Goal: Task Accomplishment & Management: Manage account settings

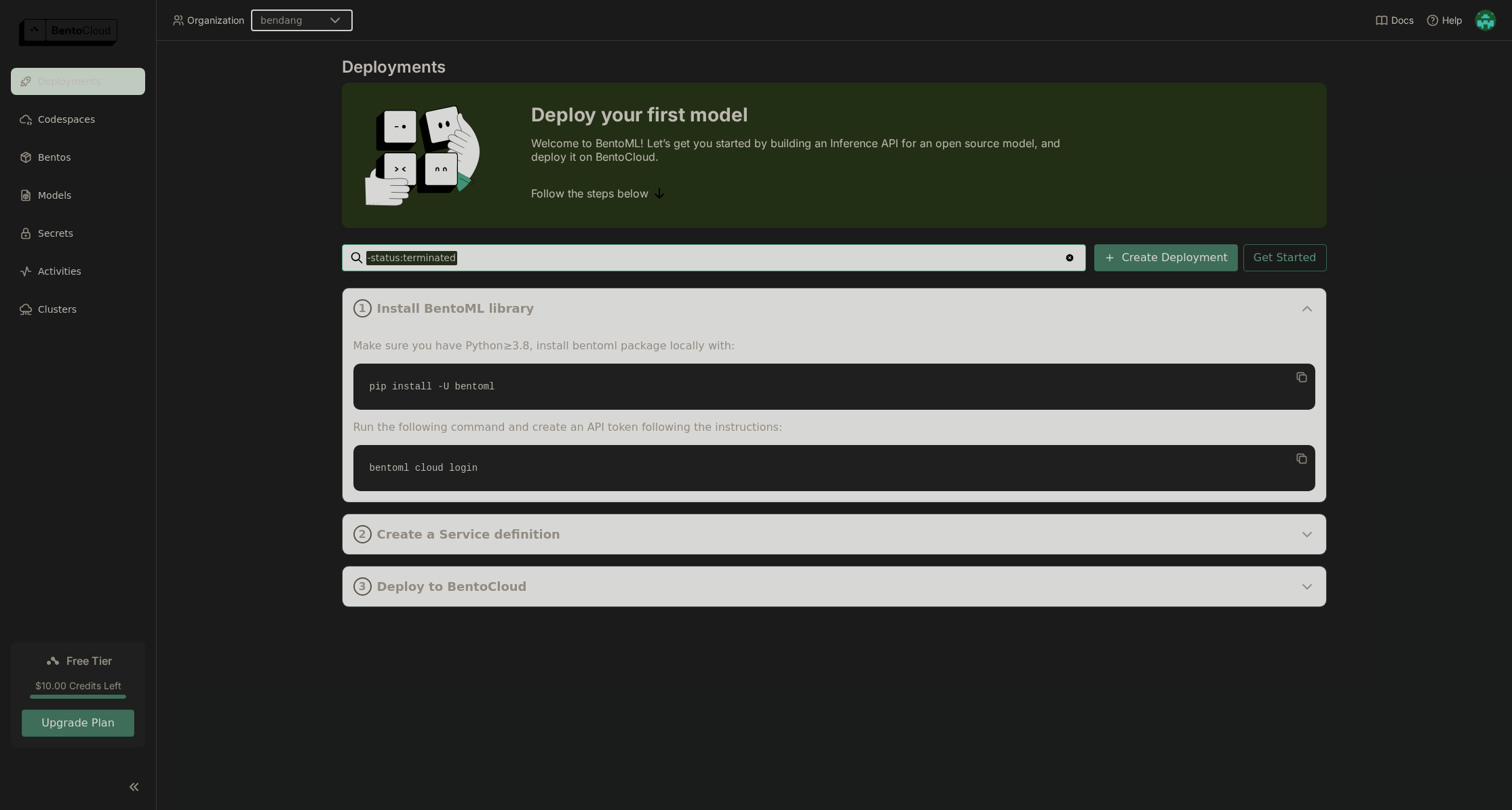
click at [1489, 22] on img at bounding box center [1485, 20] width 20 height 20
click at [1471, 88] on span "API Tokens" at bounding box center [1464, 90] width 48 height 12
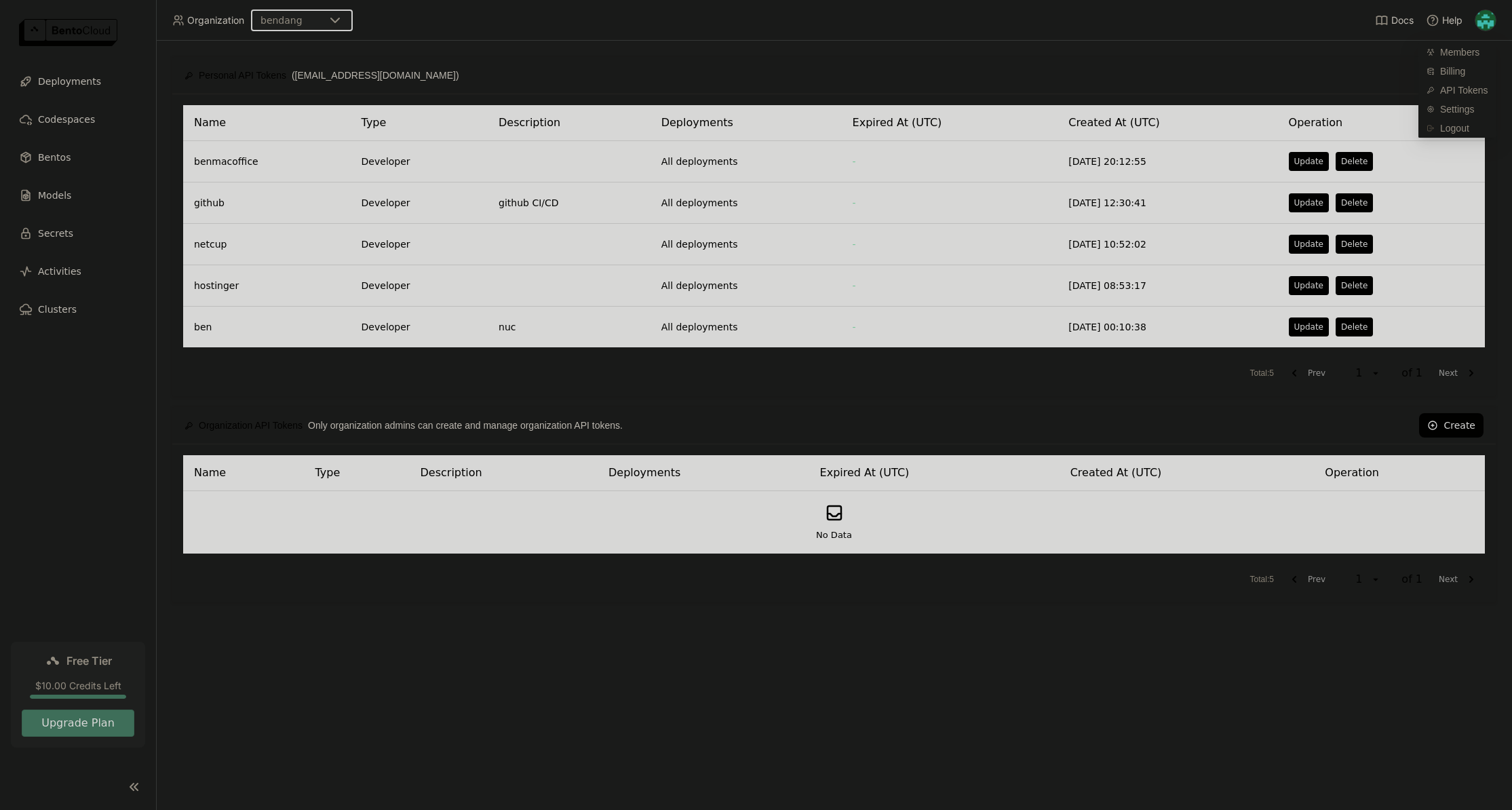
click at [567, 388] on div "Name Type Description Deployments Expired At (UTC) Created At (UTC) Operation b…" at bounding box center [834, 245] width 1324 height 302
click at [543, 250] on td at bounding box center [568, 245] width 163 height 42
click at [1230, 248] on td "[DATE] 10:52:02" at bounding box center [1168, 245] width 220 height 42
click at [1309, 250] on button "Update" at bounding box center [1309, 244] width 40 height 19
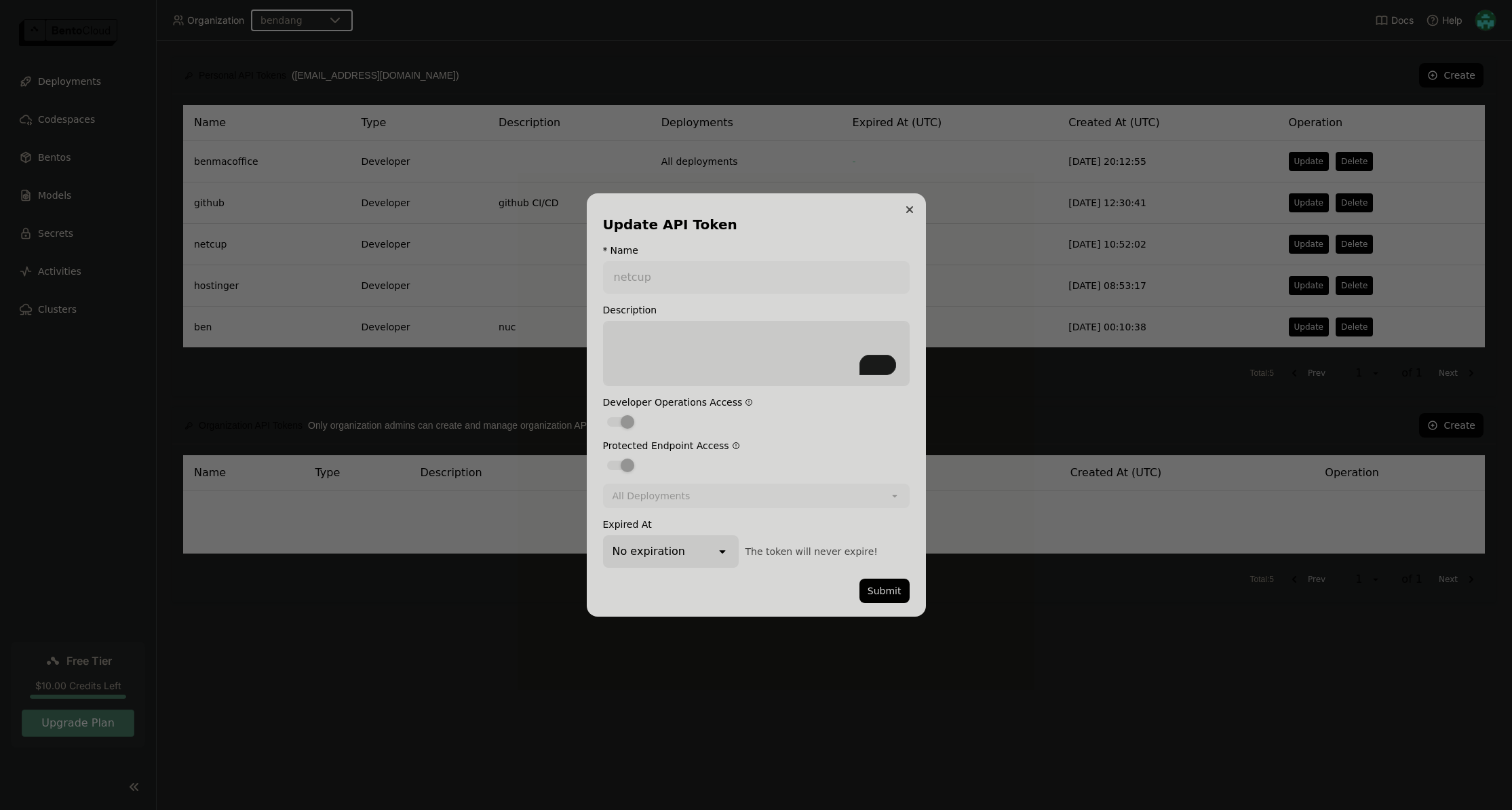
click at [910, 213] on button "Close" at bounding box center [910, 210] width 17 height 17
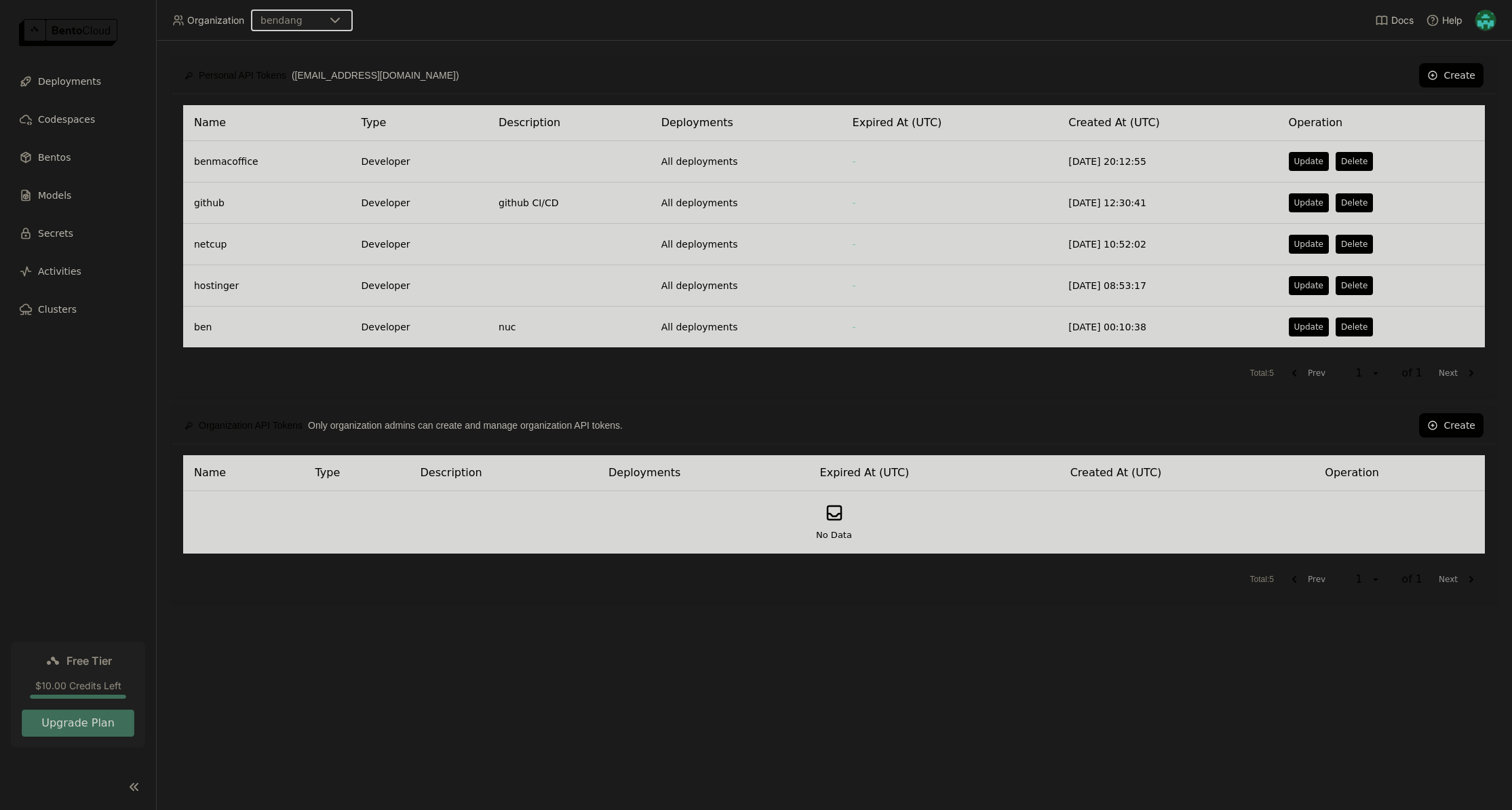
click at [900, 641] on div "Personal API Tokens ([EMAIL_ADDRESS][DOMAIN_NAME]) Create Name Type Description…" at bounding box center [834, 425] width 1356 height 769
click at [1440, 77] on button "Create" at bounding box center [1451, 75] width 64 height 24
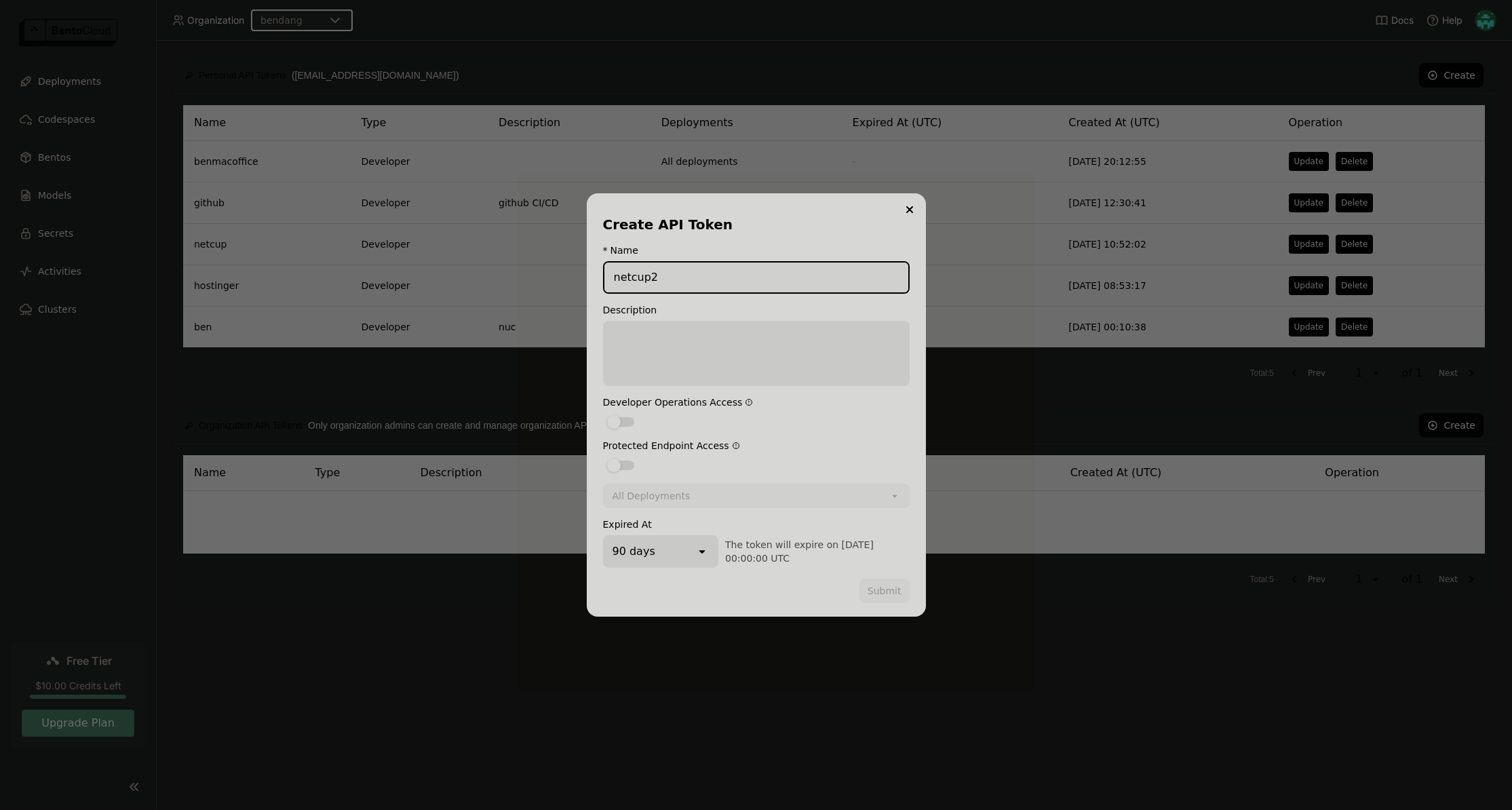
type input "netcup2"
drag, startPoint x: 854, startPoint y: 428, endPoint x: 809, endPoint y: 431, distance: 45.1
click at [854, 428] on label "dialog" at bounding box center [757, 422] width 307 height 17
click at [603, 413] on input "dialog" at bounding box center [603, 413] width 0 height 0
click at [629, 424] on div "dialog" at bounding box center [628, 422] width 13 height 13
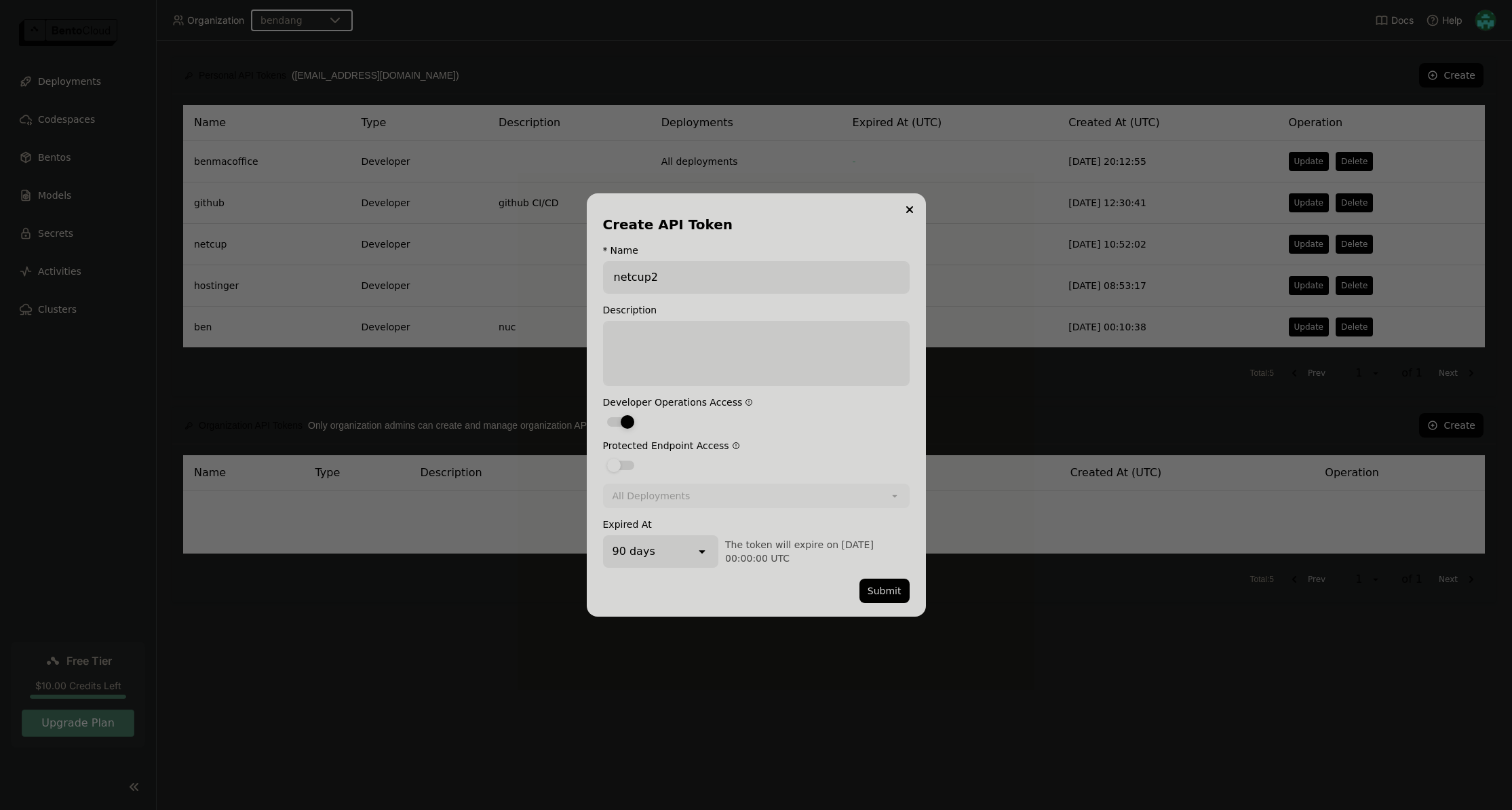
click at [603, 413] on input "dialog" at bounding box center [603, 413] width 0 height 0
click at [830, 428] on label "dialog" at bounding box center [757, 422] width 307 height 17
click at [603, 413] on input "dialog" at bounding box center [603, 413] width 0 height 0
click at [625, 463] on div "dialog" at bounding box center [621, 465] width 28 height 9
click at [603, 457] on input "dialog" at bounding box center [603, 457] width 0 height 0
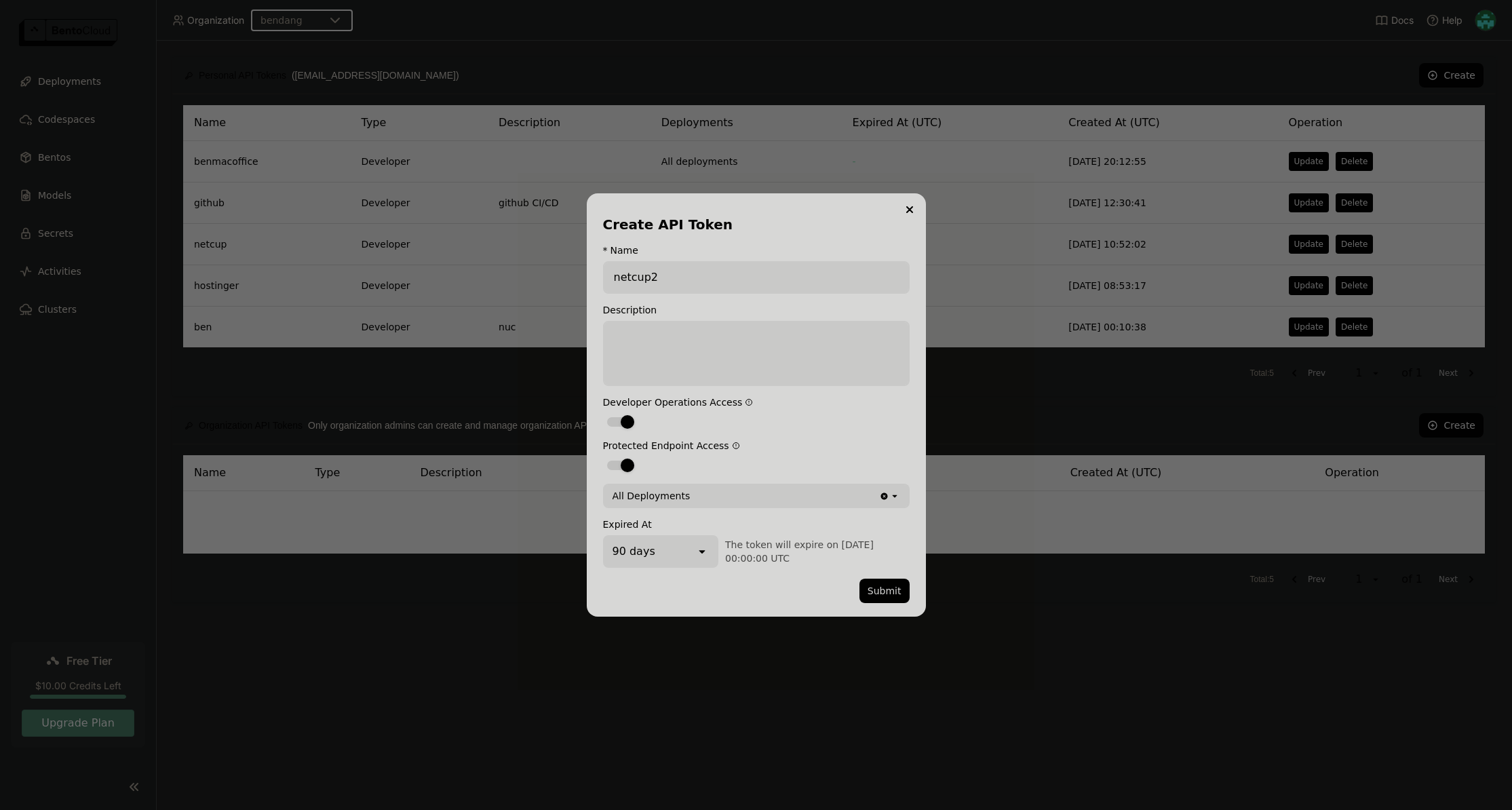
click at [834, 496] on div "All Deployments" at bounding box center [742, 496] width 275 height 22
click at [863, 428] on label "dialog" at bounding box center [757, 422] width 307 height 17
click at [603, 413] on input "dialog" at bounding box center [603, 413] width 0 height 0
click at [702, 542] on div "open" at bounding box center [706, 552] width 22 height 30
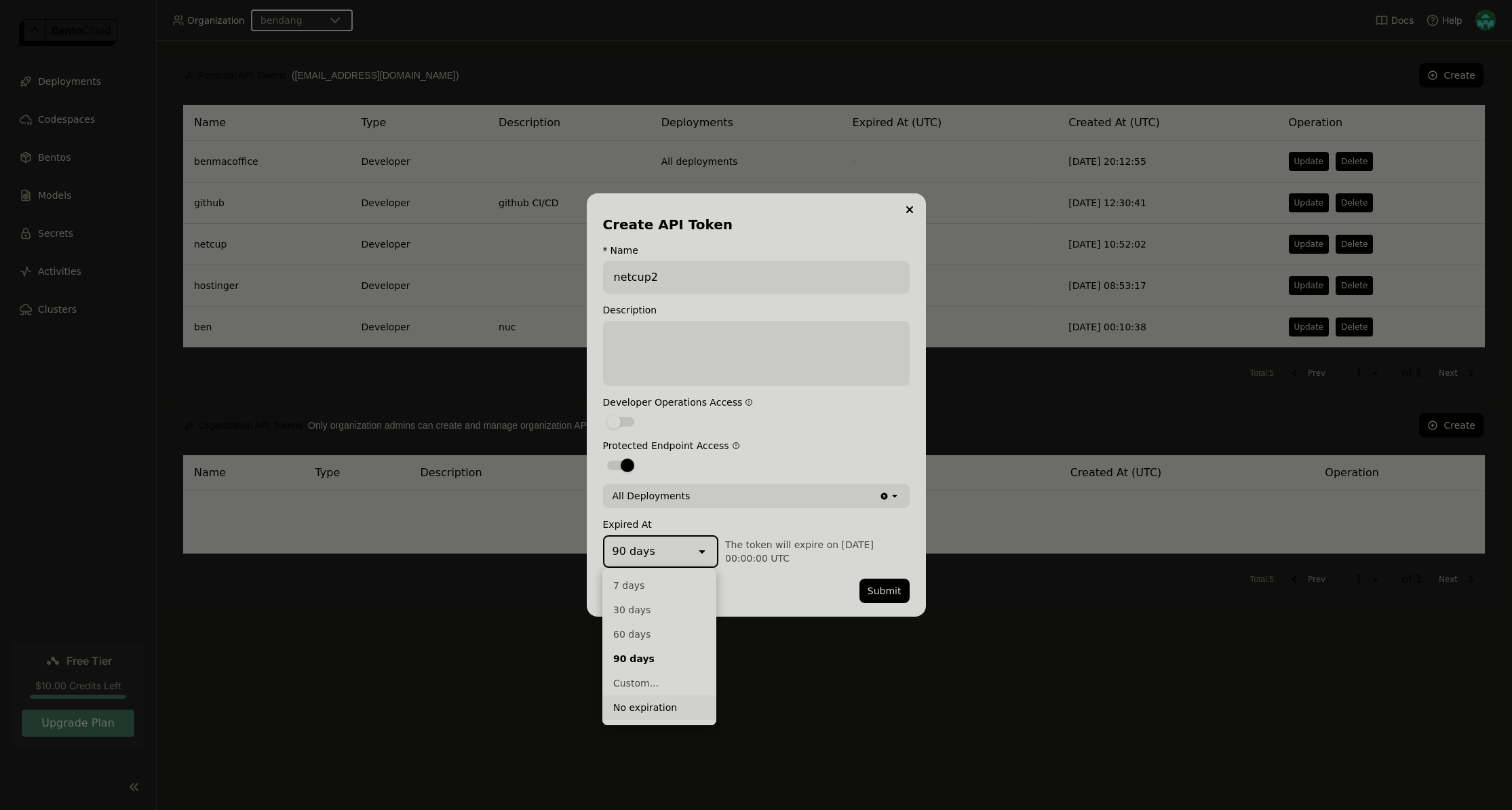
click at [647, 701] on div "No expiration" at bounding box center [659, 708] width 93 height 13
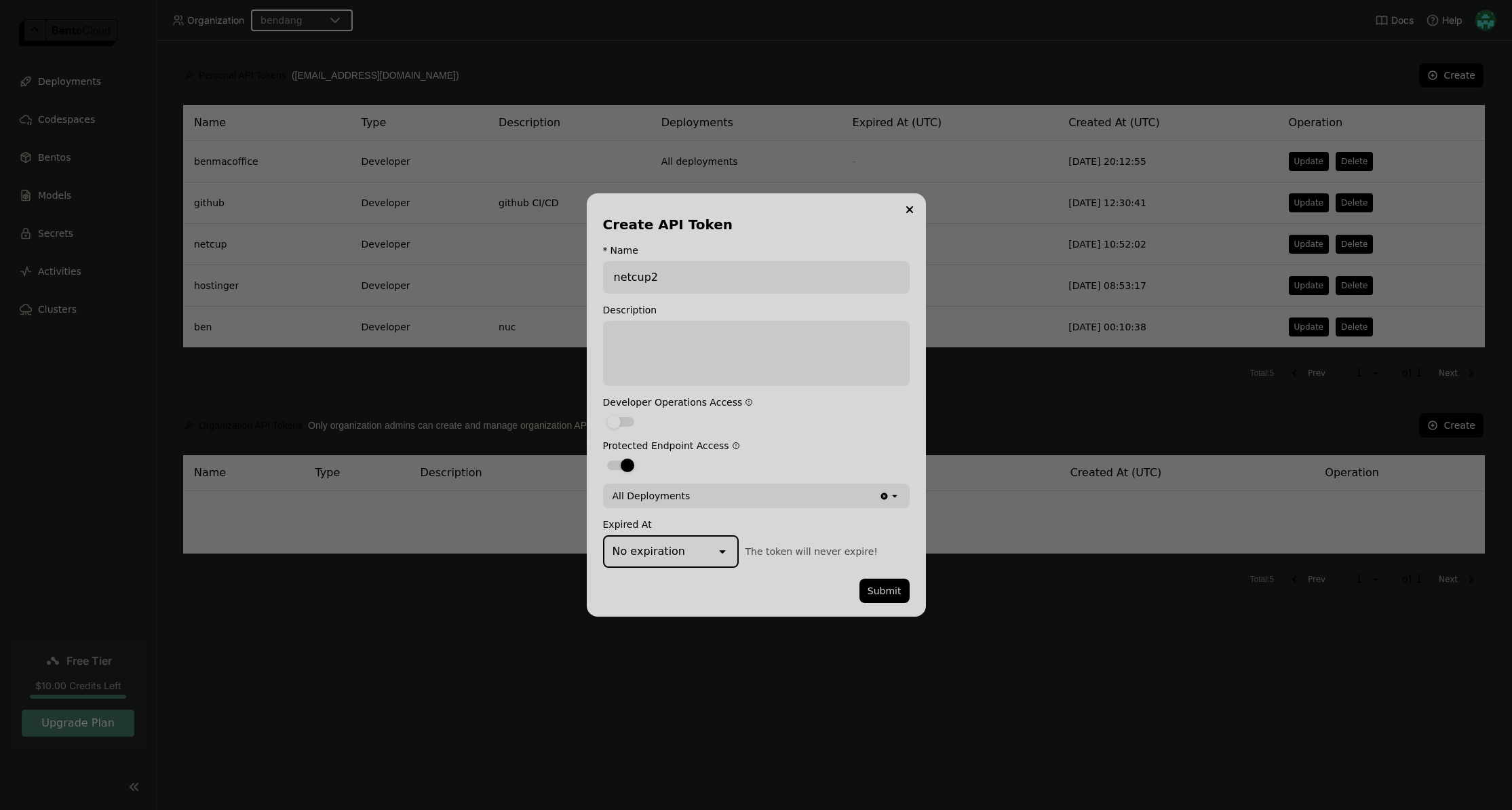
click at [881, 440] on div "Protected Endpoint Access" at bounding box center [757, 445] width 307 height 11
click at [628, 423] on div "dialog" at bounding box center [621, 422] width 28 height 9
click at [603, 413] on input "dialog" at bounding box center [603, 413] width 0 height 0
click at [903, 501] on div "Clear value open" at bounding box center [894, 496] width 29 height 22
click at [915, 465] on div "Create API Token * Name netcup2 Description Developer Operations Access Protect…" at bounding box center [756, 405] width 339 height 423
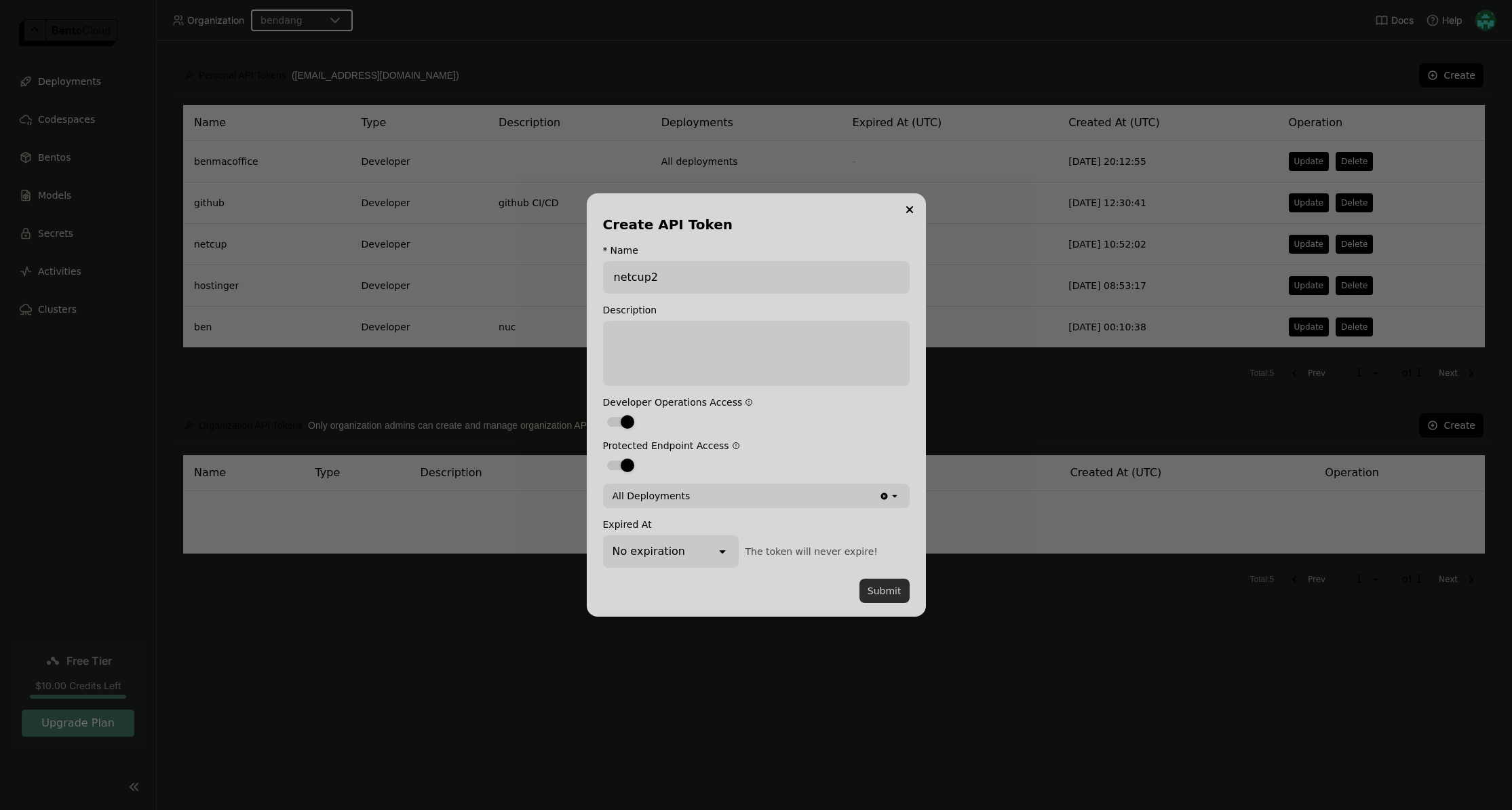
click at [892, 590] on button "Submit" at bounding box center [884, 590] width 50 height 24
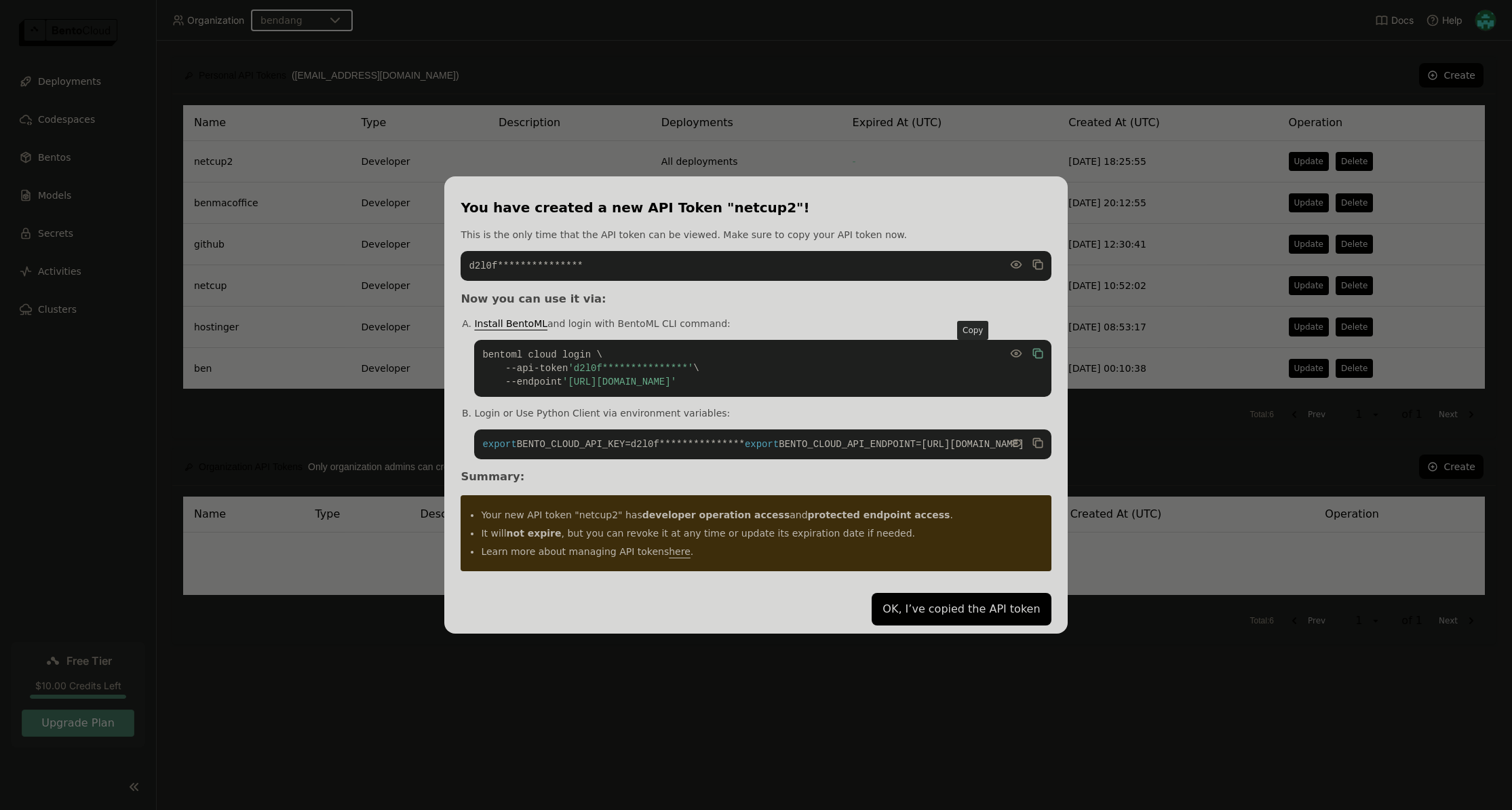
click at [1035, 352] on icon "dialog" at bounding box center [1039, 355] width 7 height 7
click at [1134, 690] on div "**********" at bounding box center [756, 405] width 1512 height 810
click at [1076, 691] on div "**********" at bounding box center [756, 405] width 1512 height 810
click at [924, 614] on button "OK, I’ve copied the API token" at bounding box center [961, 608] width 179 height 32
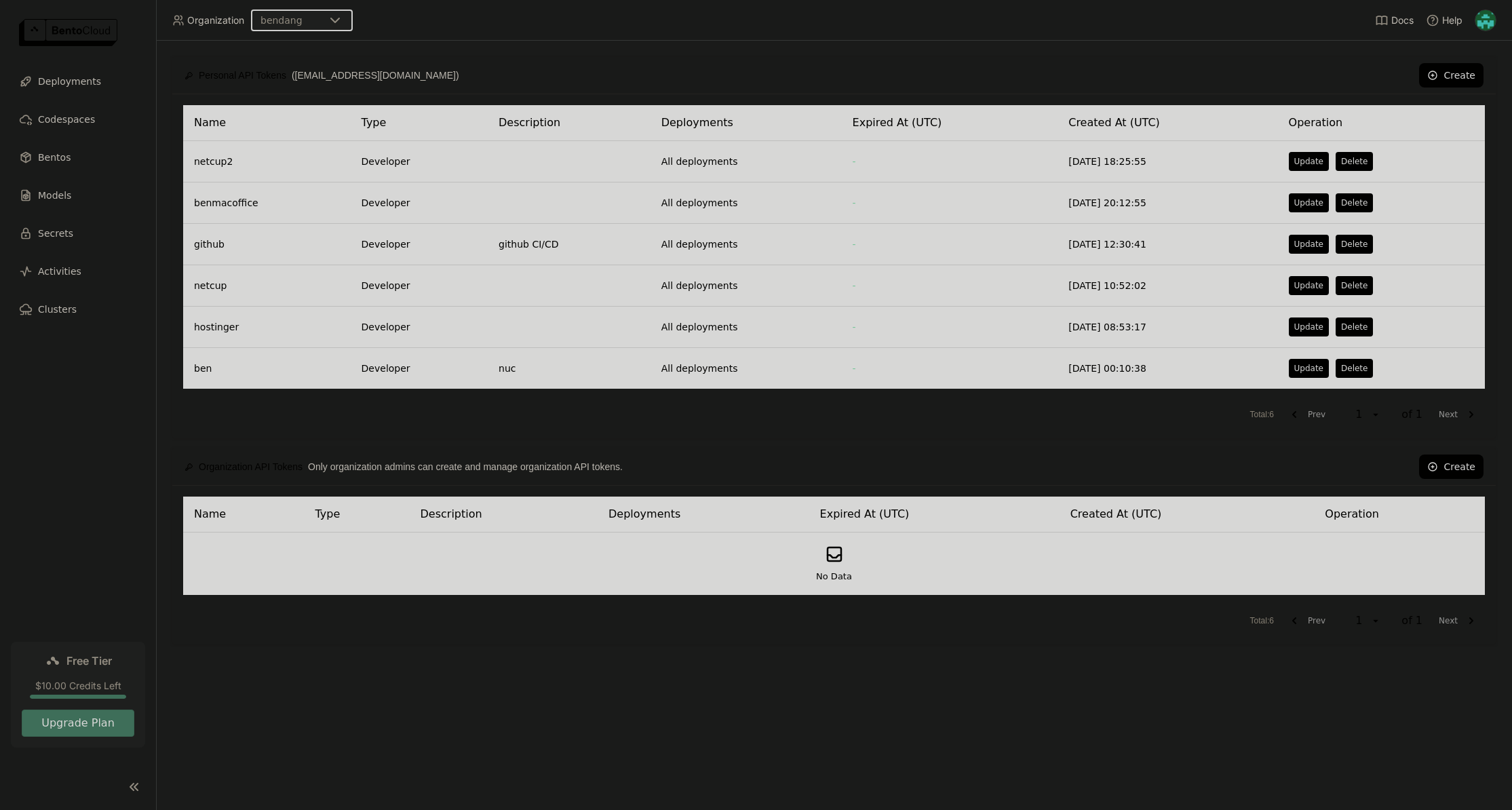
click at [1094, 635] on div "Name Type Description Deployments Expired At (UTC) Created At (UTC) Operation N…" at bounding box center [834, 565] width 1324 height 158
click at [1361, 328] on button "Delete" at bounding box center [1354, 327] width 38 height 19
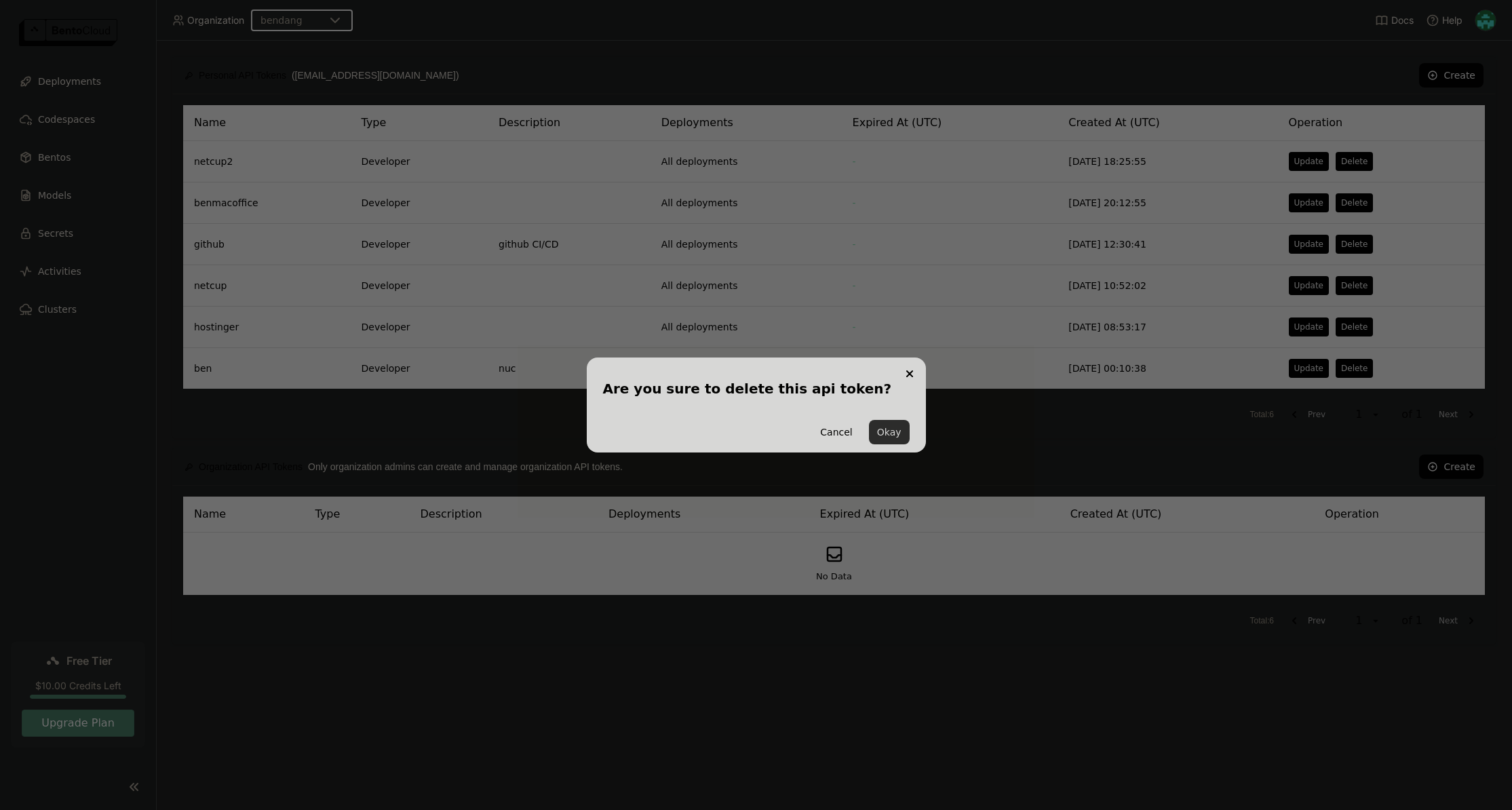
click at [892, 439] on button "Okay" at bounding box center [889, 432] width 41 height 24
